Goal: Transaction & Acquisition: Download file/media

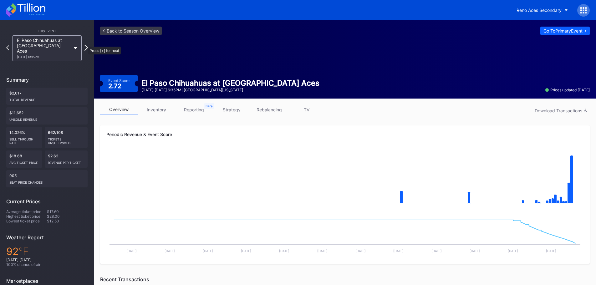
click at [85, 45] on icon at bounding box center [85, 48] width 3 height 6
click at [561, 109] on div "Download Transactions" at bounding box center [561, 110] width 52 height 5
click at [85, 45] on icon at bounding box center [85, 48] width 3 height 6
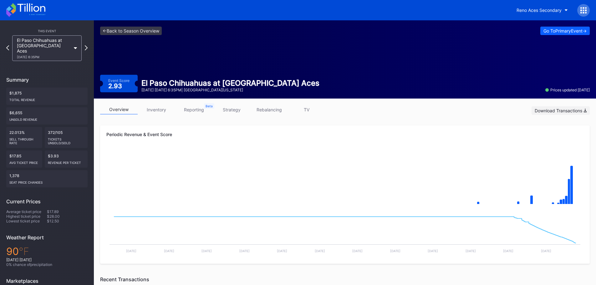
click at [558, 109] on div "Download Transactions" at bounding box center [561, 110] width 52 height 5
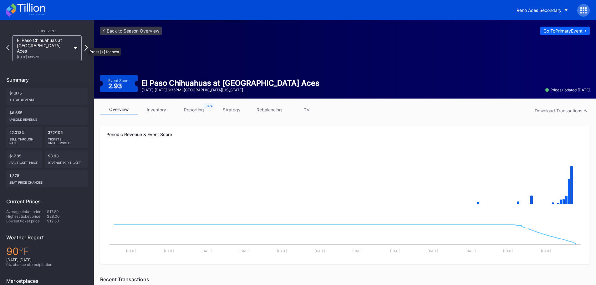
click at [85, 45] on icon at bounding box center [85, 48] width 3 height 6
click at [8, 45] on icon at bounding box center [7, 48] width 3 height 6
